Goal: Information Seeking & Learning: Find specific fact

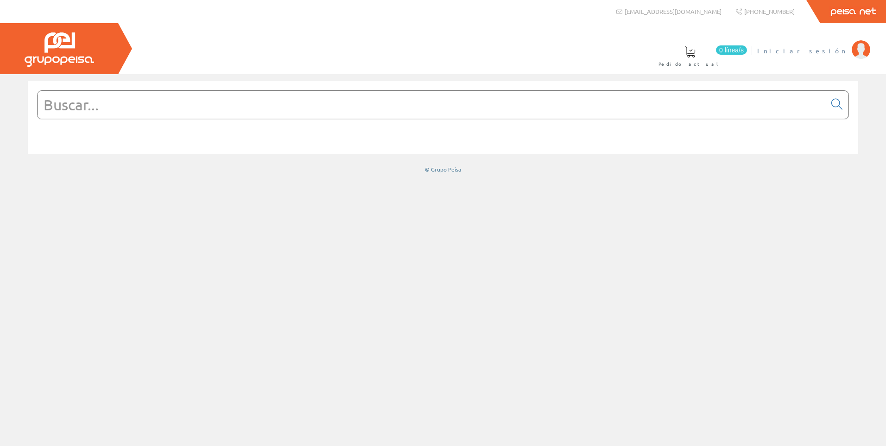
click at [839, 54] on span "Iniciar sesión" at bounding box center [803, 50] width 90 height 9
click at [264, 112] on input "text" at bounding box center [432, 105] width 789 height 28
paste input "Fusible cristal 5x20 F 500Vac 2,5A"
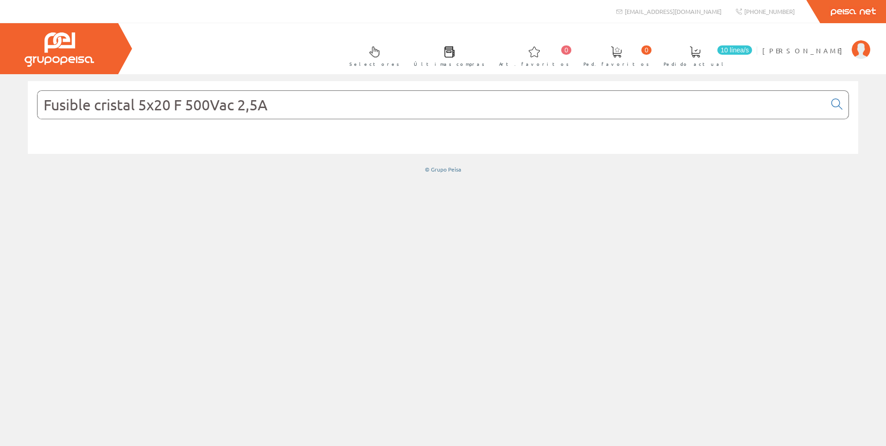
type input "Fusible cristal 5x20 F 500Vac 2,5A"
